Goal: Task Accomplishment & Management: Use online tool/utility

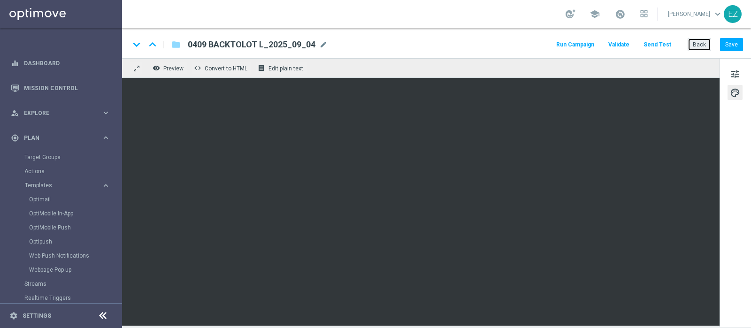
click at [697, 38] on button "Back" at bounding box center [699, 44] width 23 height 13
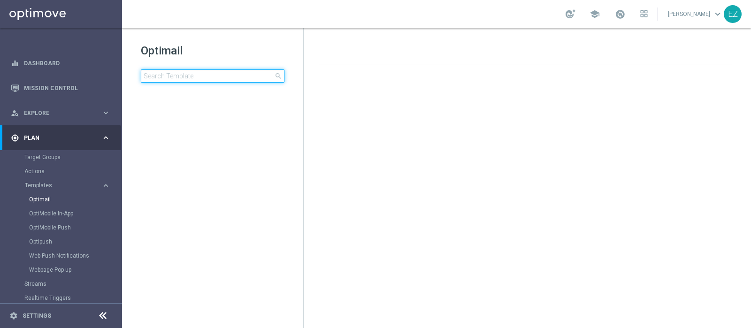
click at [209, 76] on input at bounding box center [213, 75] width 144 height 13
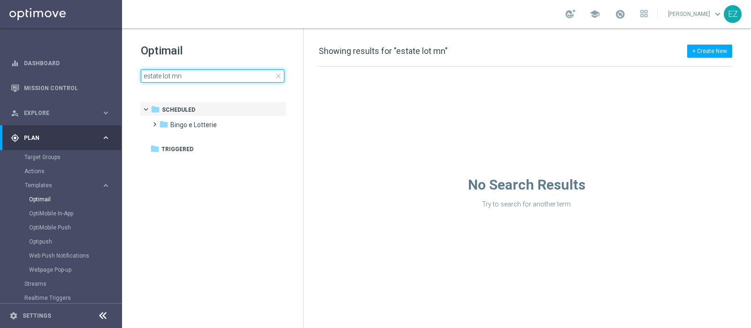
click at [160, 77] on input "estate lot mn" at bounding box center [213, 75] width 144 height 13
click at [209, 76] on input "estatelot mn" at bounding box center [213, 75] width 144 height 13
type input "estatelot mn"
drag, startPoint x: 204, startPoint y: 78, endPoint x: 128, endPoint y: 70, distance: 76.0
click at [128, 70] on div "Optimail estatelot mn close folder 1 Folder folder Scheduled more_vert folder T…" at bounding box center [212, 86] width 181 height 116
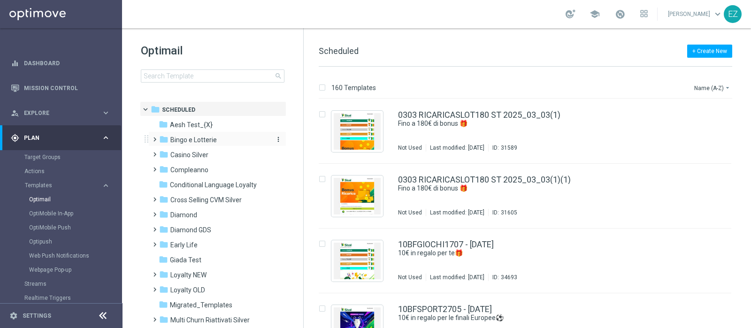
click at [214, 144] on span "Bingo e Lotterie" at bounding box center [193, 140] width 46 height 8
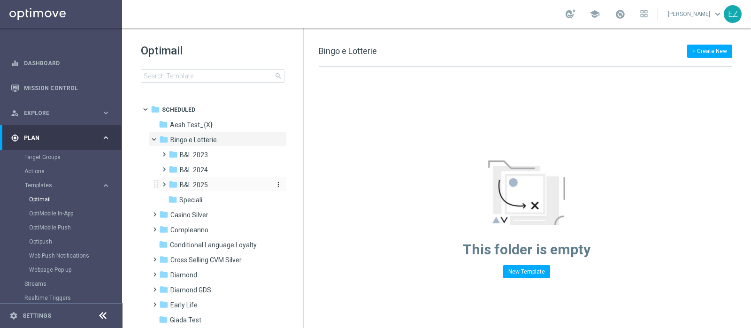
click at [201, 180] on div "folder B&L 2025" at bounding box center [218, 185] width 100 height 11
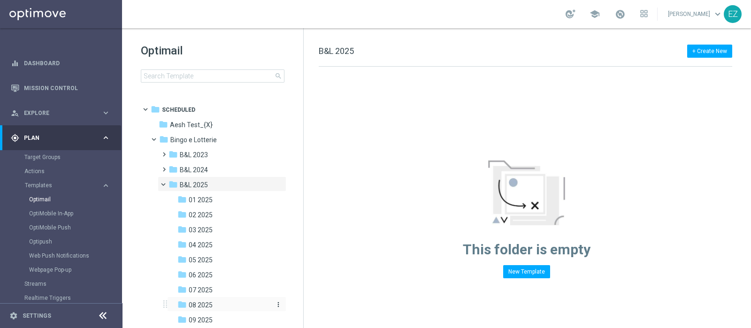
click at [204, 306] on span "08 2025" at bounding box center [201, 305] width 24 height 8
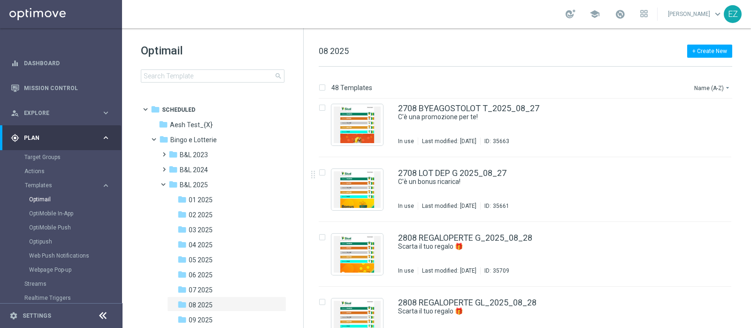
scroll to position [2879, 0]
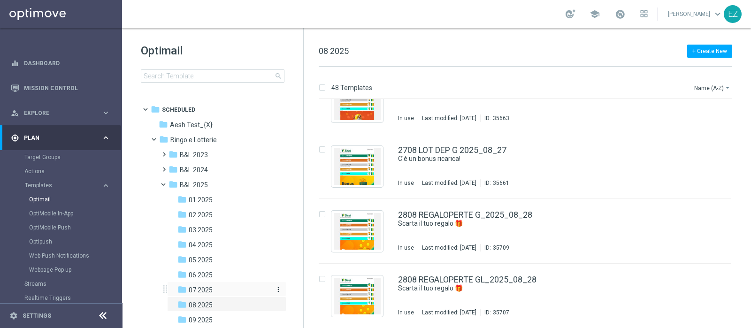
click at [215, 289] on div "folder 07 2025" at bounding box center [223, 290] width 92 height 11
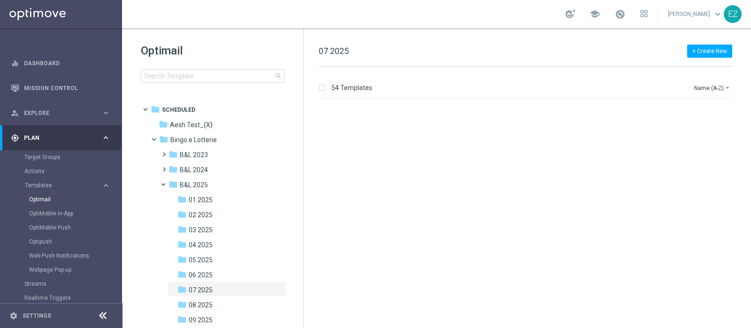
scroll to position [3268, 0]
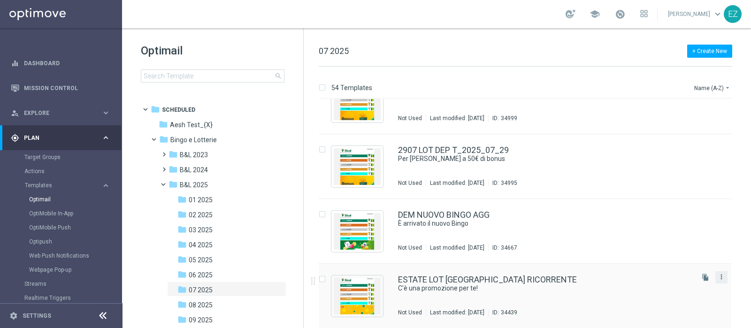
click at [720, 279] on icon "more_vert" at bounding box center [722, 277] width 8 height 8
click at [678, 301] on div "Copy To" at bounding box center [682, 300] width 57 height 7
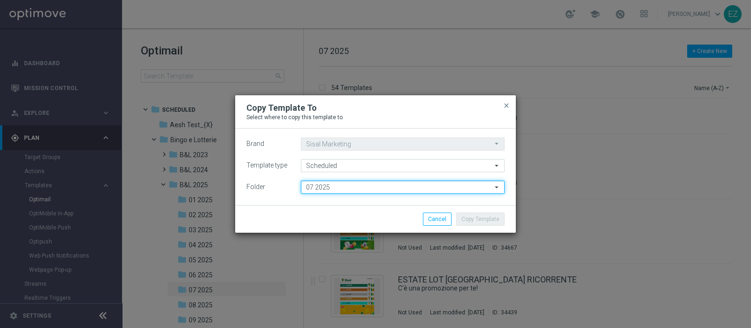
click at [413, 187] on input "07 2025" at bounding box center [403, 187] width 204 height 13
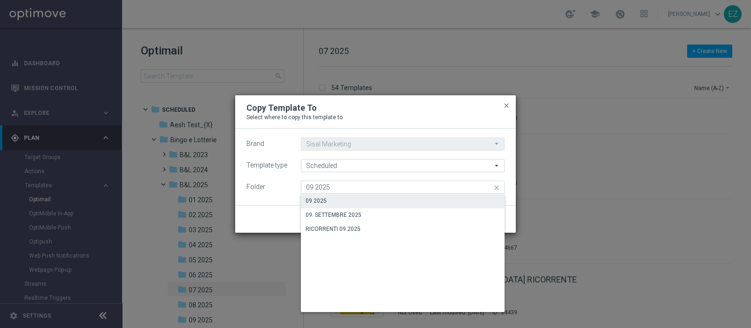
click at [384, 200] on div "09 2025" at bounding box center [403, 200] width 204 height 13
type input "09 2025"
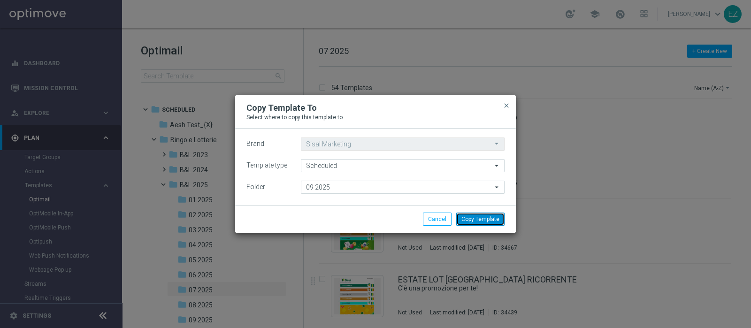
click at [475, 217] on button "Copy Template" at bounding box center [480, 219] width 48 height 13
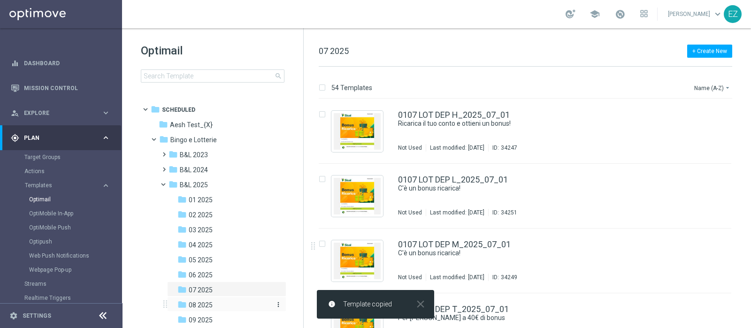
scroll to position [50, 0]
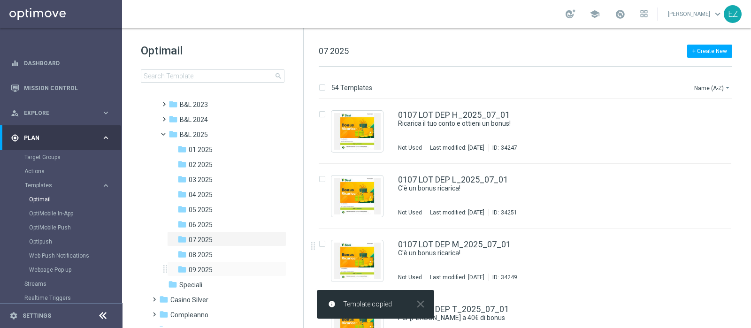
click at [202, 263] on div "folder 09 2025 more_vert" at bounding box center [226, 268] width 119 height 15
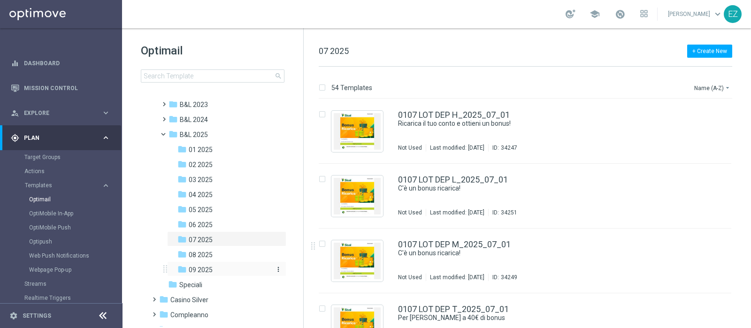
click at [202, 268] on span "09 2025" at bounding box center [201, 270] width 24 height 8
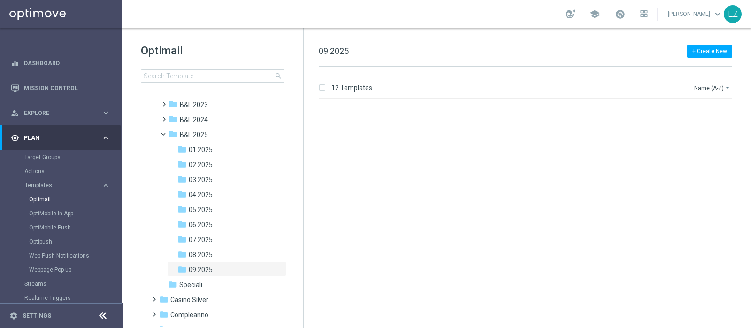
scroll to position [548, 0]
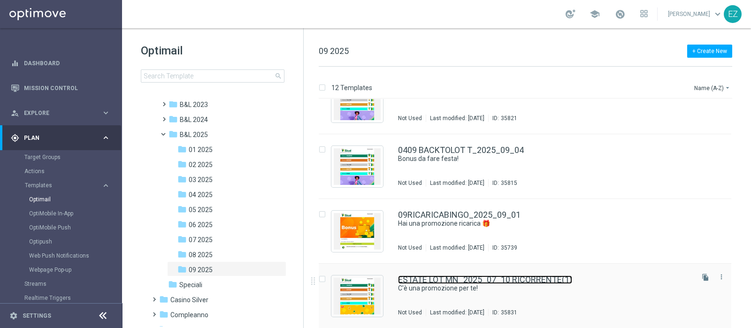
click at [457, 280] on link "ESTATE LOT MN_2025_07_10 RICORRENTE(1)" at bounding box center [485, 280] width 174 height 8
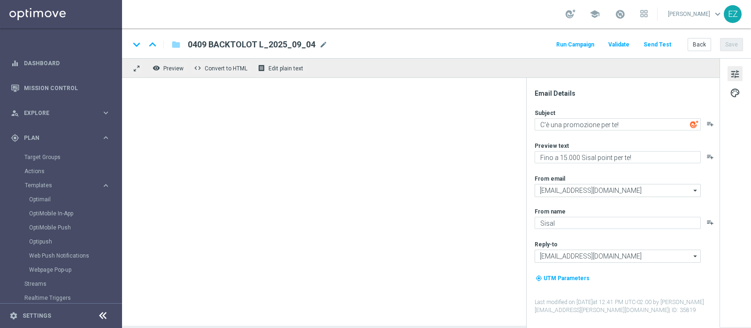
type textarea "Per [PERSON_NAME] a 20.000 Sisal point"
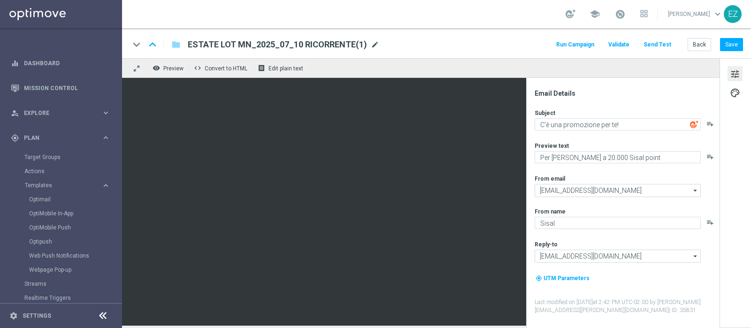
click at [371, 46] on span "mode_edit" at bounding box center [375, 44] width 8 height 8
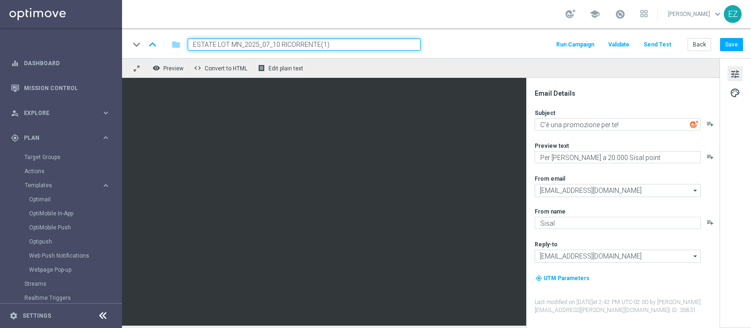
drag, startPoint x: 238, startPoint y: 45, endPoint x: 156, endPoint y: 37, distance: 82.1
click at [156, 37] on div "keyboard_arrow_down keyboard_arrow_up folder ESTATE LOT MN_2025_07_10 RICORRENT…" at bounding box center [436, 43] width 629 height 30
paste input "SETTEMBRE"
click at [360, 46] on input "SETTEMBRELOT [GEOGRAPHIC_DATA] RICORRENTE(1)" at bounding box center [304, 44] width 233 height 12
click at [289, 44] on input "SETTEMBRELOT [GEOGRAPHIC_DATA] RICORRENTE" at bounding box center [304, 44] width 233 height 12
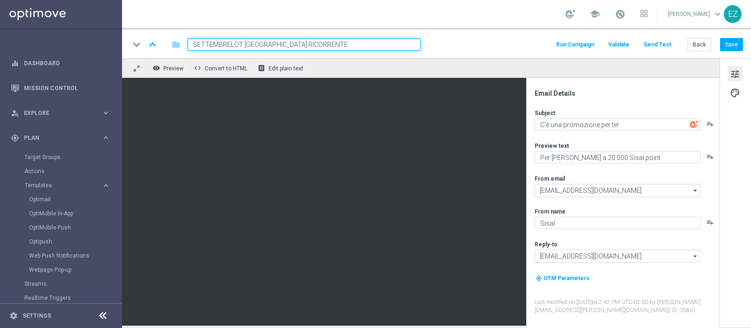
type input "SETTEMBRELOT [GEOGRAPHIC_DATA] RICORRENTE"
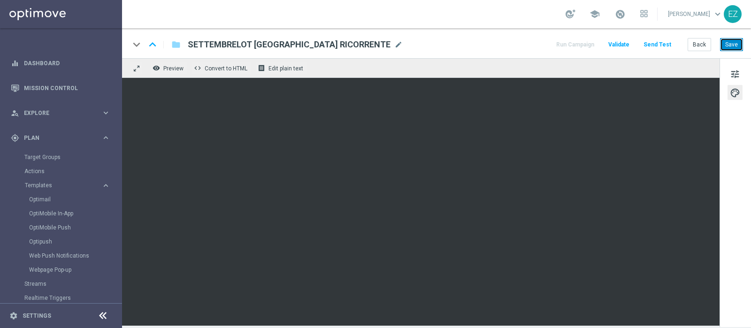
click at [741, 42] on button "Save" at bounding box center [731, 44] width 23 height 13
